Goal: Find specific page/section: Find specific page/section

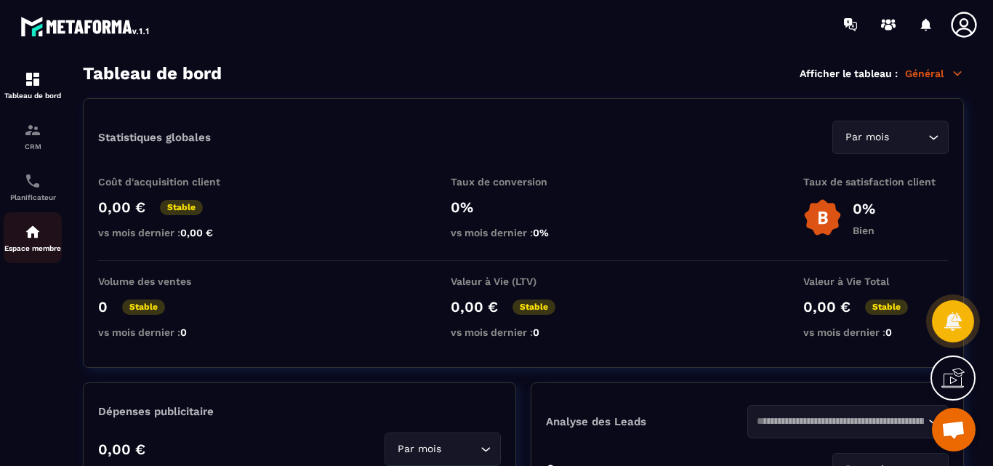
click at [25, 228] on img at bounding box center [32, 231] width 17 height 17
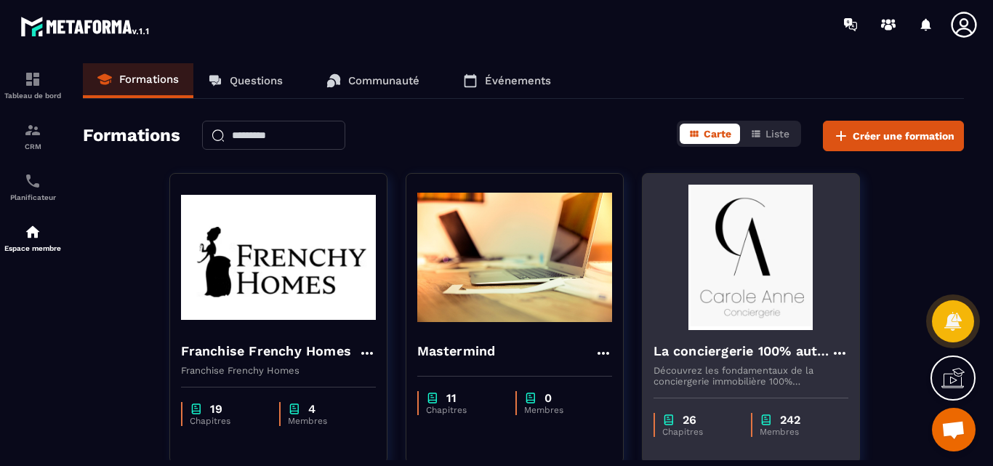
click at [752, 307] on img at bounding box center [750, 257] width 195 height 145
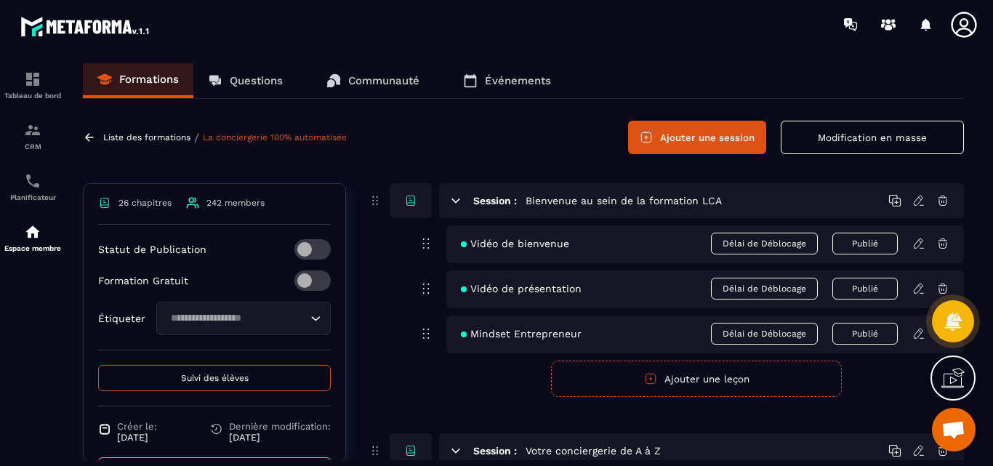
scroll to position [560, 0]
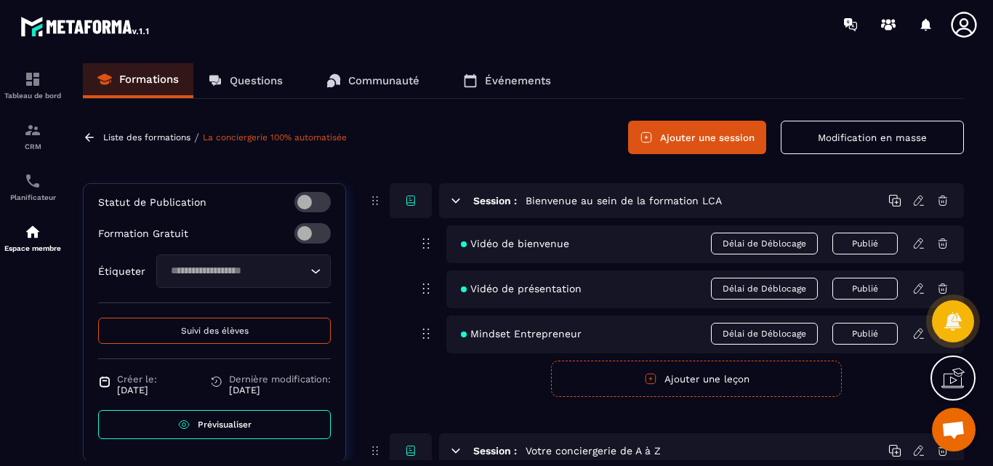
click at [204, 423] on span "Prévisualiser" at bounding box center [225, 424] width 54 height 10
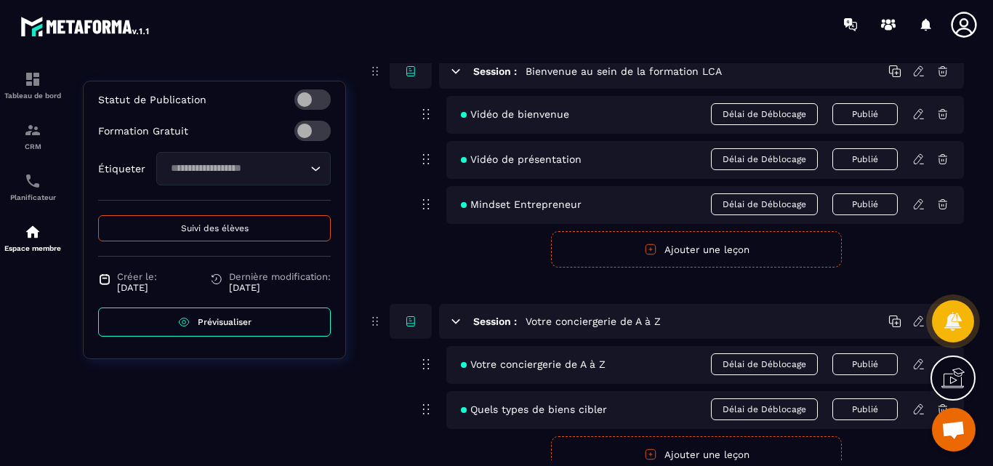
scroll to position [291, 0]
